Goal: Check status: Check status

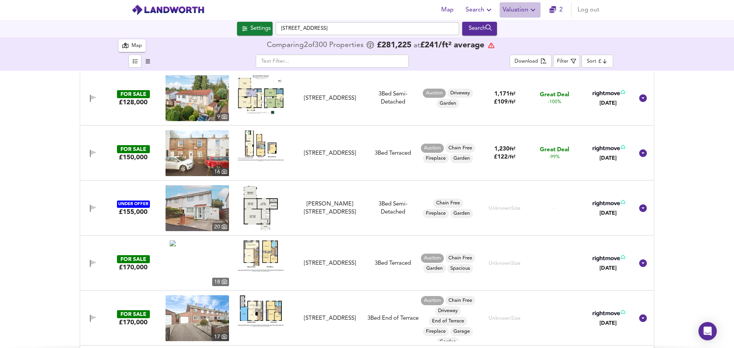
click at [526, 10] on span "Valuation" at bounding box center [520, 10] width 35 height 11
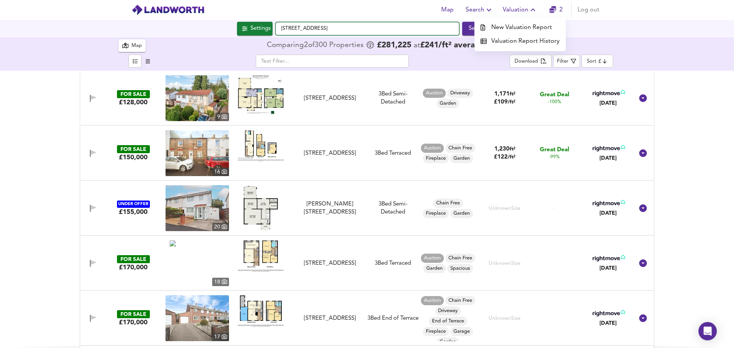
click at [380, 29] on input "[STREET_ADDRESS]" at bounding box center [367, 28] width 183 height 13
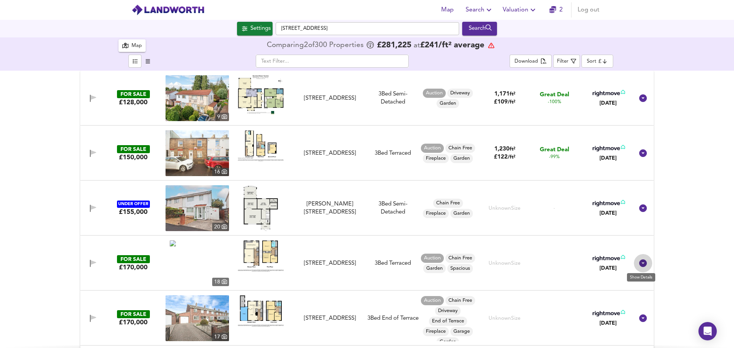
click at [639, 263] on icon at bounding box center [643, 264] width 8 height 8
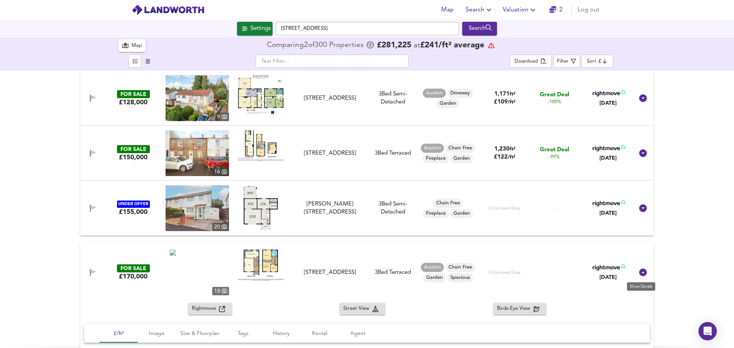
click at [641, 272] on icon at bounding box center [643, 273] width 8 height 8
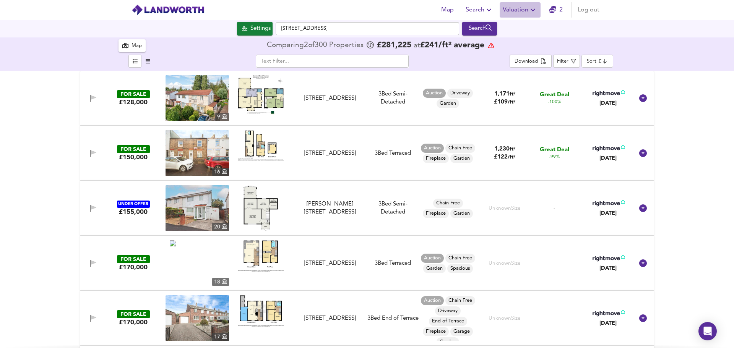
click at [533, 10] on icon "button" at bounding box center [533, 10] width 5 height 3
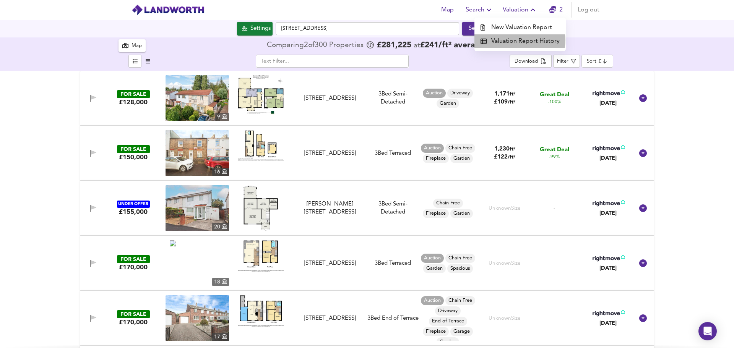
click at [520, 40] on li "Valuation Report History" at bounding box center [519, 41] width 91 height 14
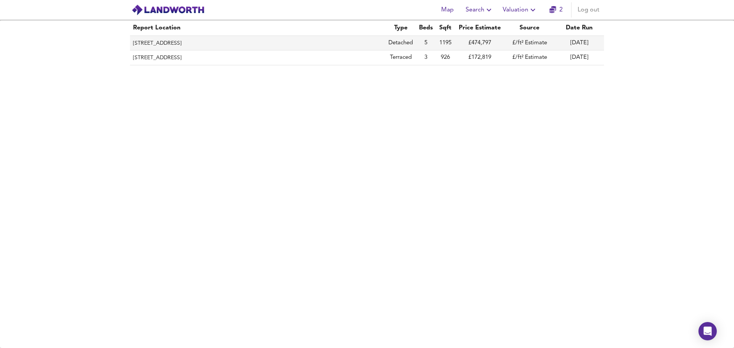
click at [144, 42] on th "[STREET_ADDRESS]" at bounding box center [257, 43] width 255 height 15
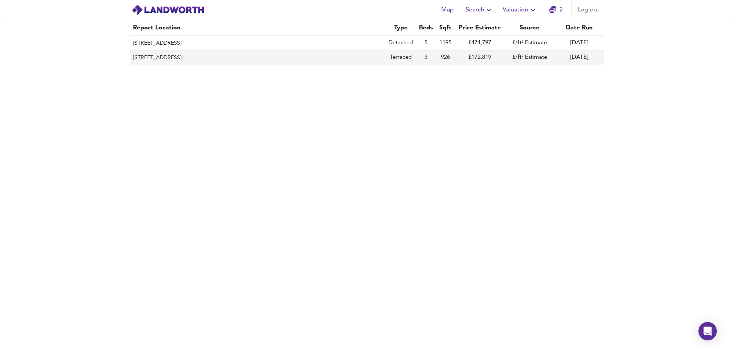
click at [235, 58] on th "[STREET_ADDRESS]" at bounding box center [257, 57] width 255 height 15
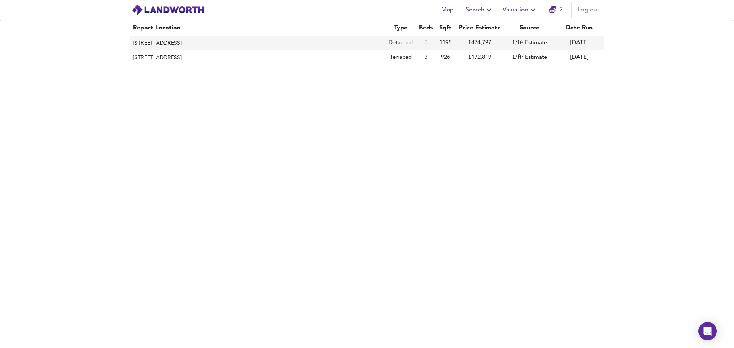
click at [274, 41] on th "[STREET_ADDRESS]" at bounding box center [257, 43] width 255 height 15
